Goal: Task Accomplishment & Management: Complete application form

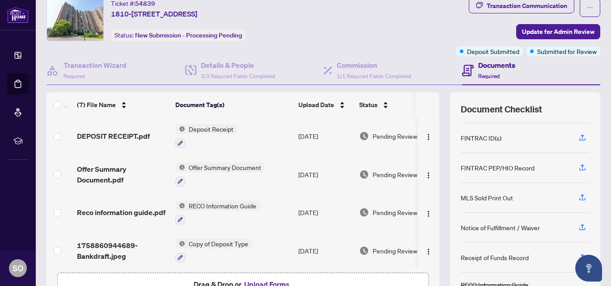
scroll to position [88, 0]
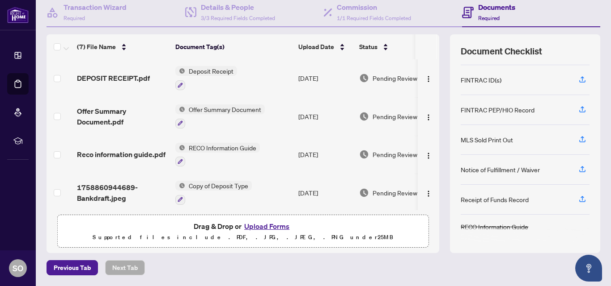
click at [261, 226] on button "Upload Forms" at bounding box center [266, 227] width 51 height 12
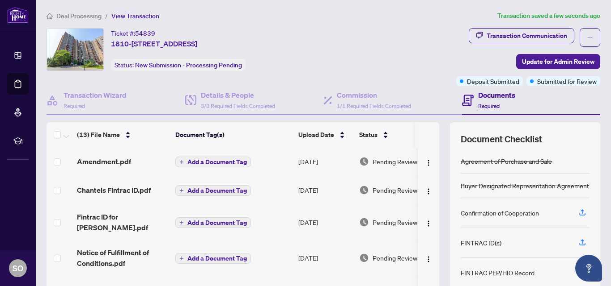
scroll to position [0, 0]
click at [186, 161] on button "Add a Document Tag" at bounding box center [213, 161] width 76 height 11
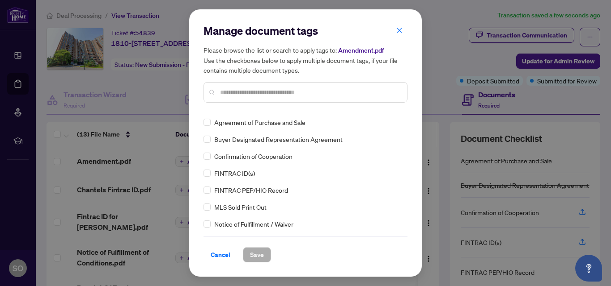
click at [236, 93] on input "text" at bounding box center [310, 93] width 180 height 10
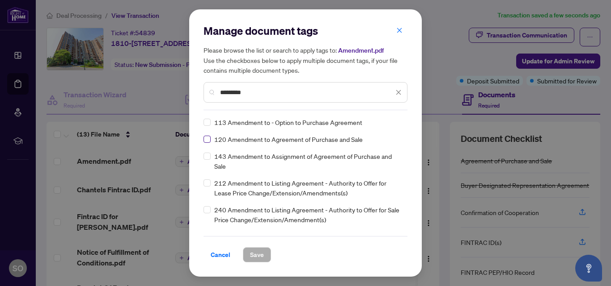
type input "*********"
click at [261, 256] on span "Save" at bounding box center [257, 255] width 14 height 14
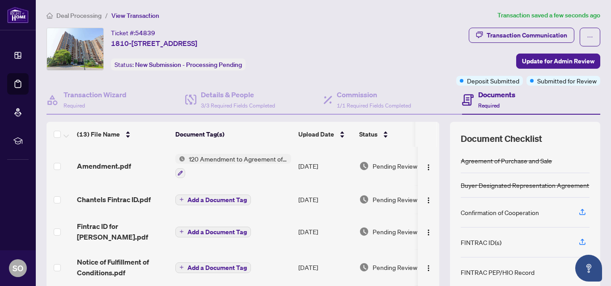
click at [196, 198] on span "Add a Document Tag" at bounding box center [216, 200] width 59 height 6
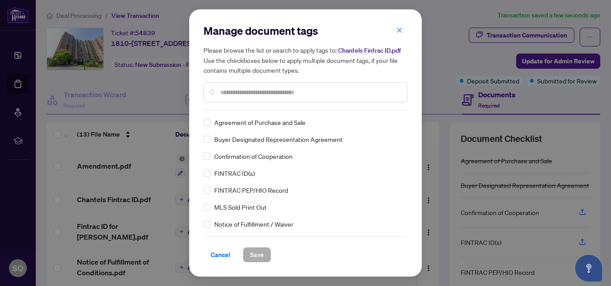
click at [221, 95] on input "text" at bounding box center [310, 93] width 180 height 10
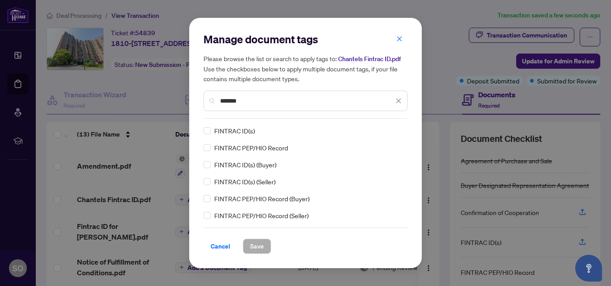
type input "*******"
click at [260, 248] on span "Save" at bounding box center [257, 247] width 14 height 14
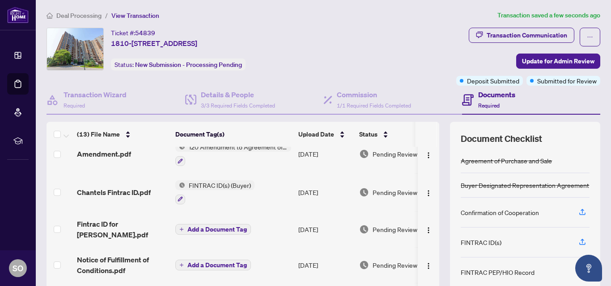
scroll to position [0, 0]
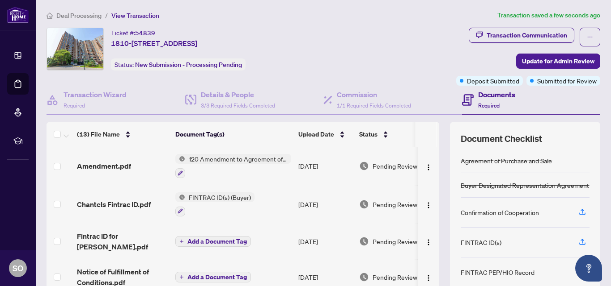
click at [219, 239] on span "Add a Document Tag" at bounding box center [216, 242] width 59 height 6
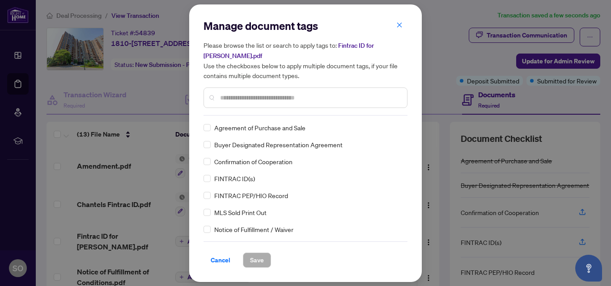
click at [239, 99] on input "text" at bounding box center [310, 98] width 180 height 10
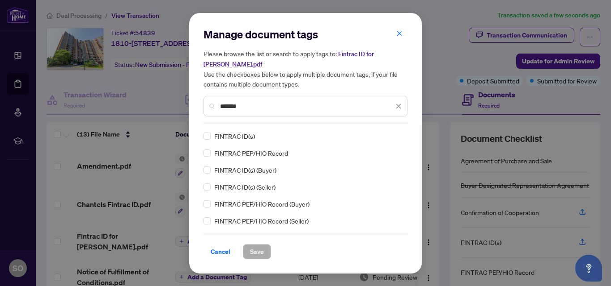
type input "*******"
click at [259, 251] on span "Save" at bounding box center [257, 252] width 14 height 14
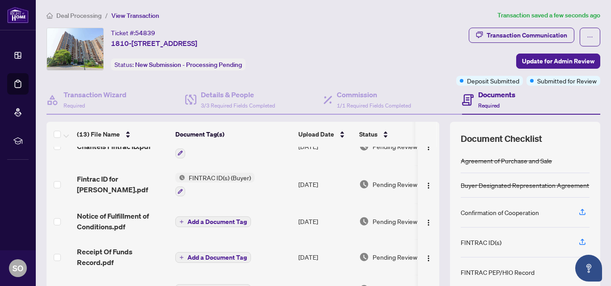
scroll to position [59, 0]
click at [202, 220] on span "Add a Document Tag" at bounding box center [216, 221] width 59 height 6
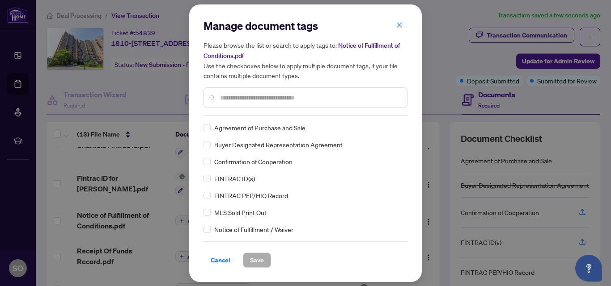
click at [237, 100] on input "text" at bounding box center [310, 98] width 180 height 10
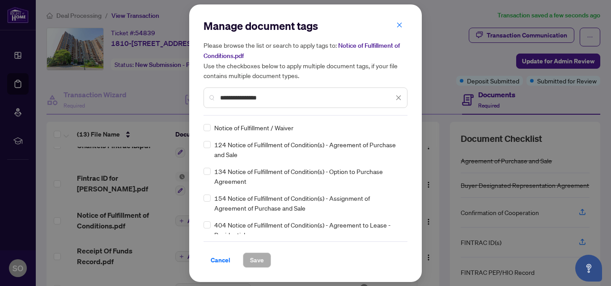
type input "**********"
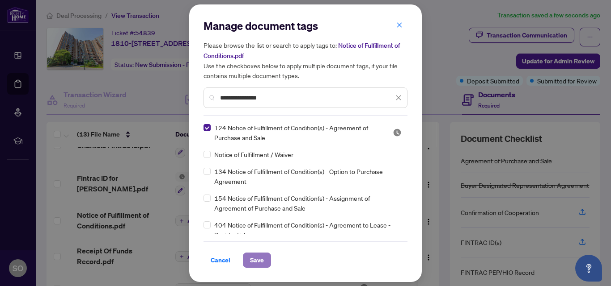
click at [255, 257] on span "Save" at bounding box center [257, 260] width 14 height 14
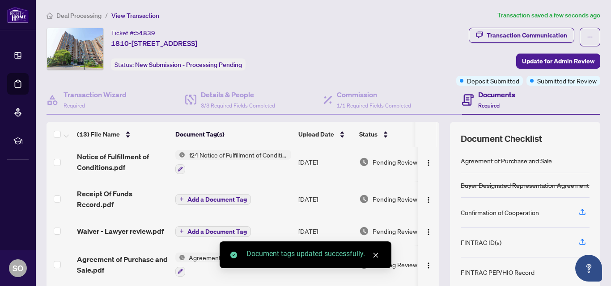
scroll to position [120, 0]
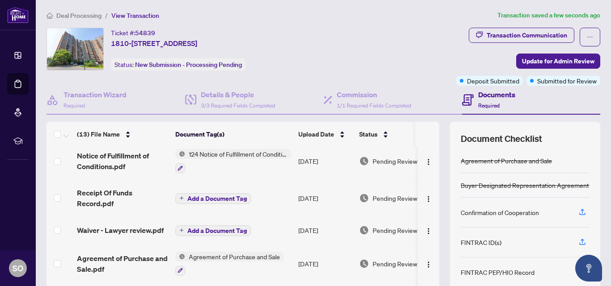
click at [198, 196] on span "Add a Document Tag" at bounding box center [216, 199] width 59 height 6
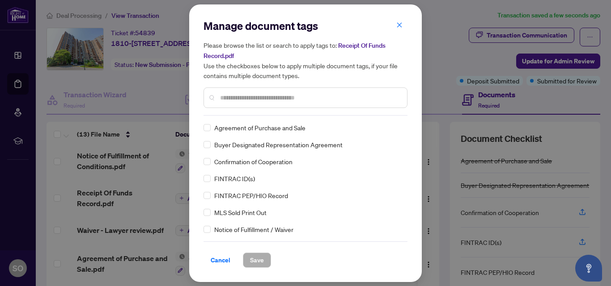
click at [233, 96] on input "text" at bounding box center [310, 98] width 180 height 10
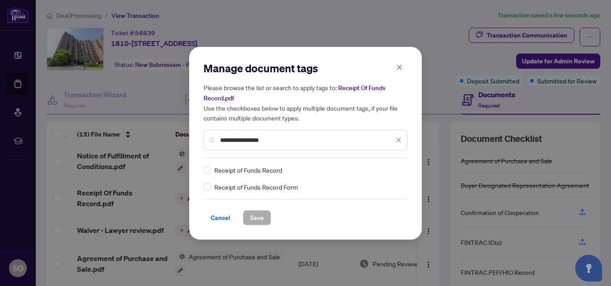
type input "**********"
click at [257, 215] on span "Save" at bounding box center [257, 218] width 14 height 14
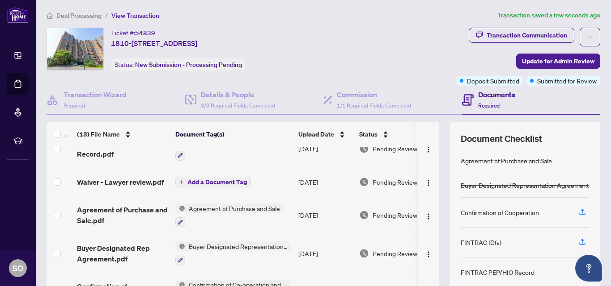
scroll to position [171, 0]
click at [201, 179] on span "Add a Document Tag" at bounding box center [216, 182] width 59 height 6
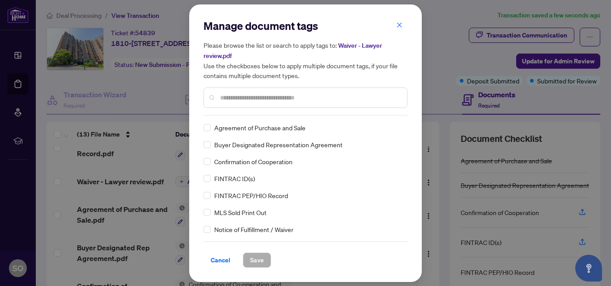
click at [227, 99] on input "text" at bounding box center [310, 98] width 180 height 10
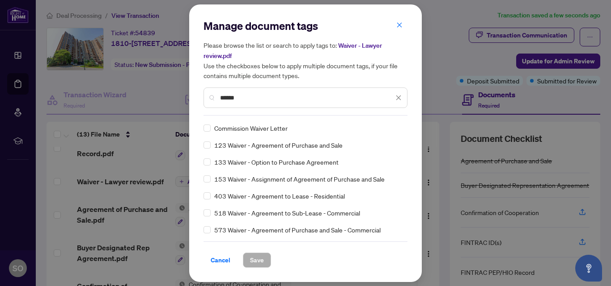
scroll to position [0, 0]
type input "******"
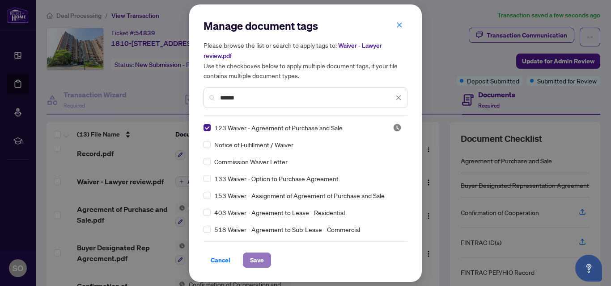
click at [260, 259] on span "Save" at bounding box center [257, 260] width 14 height 14
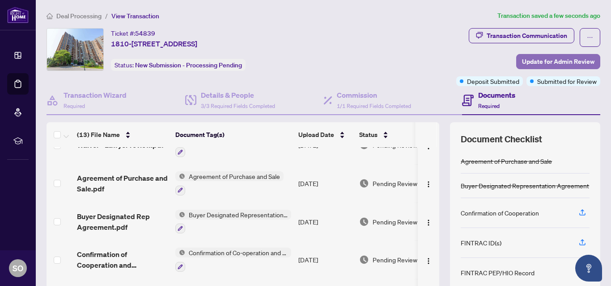
click at [529, 61] on span "Update for Admin Review" at bounding box center [558, 62] width 72 height 14
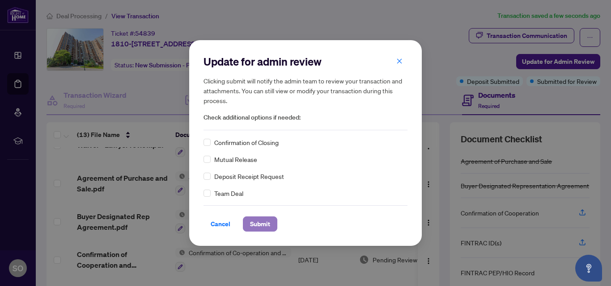
click at [264, 225] on span "Submit" at bounding box center [260, 224] width 20 height 14
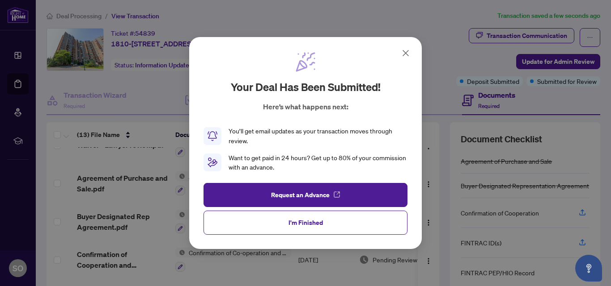
click at [405, 51] on icon at bounding box center [405, 53] width 11 height 11
